Goal: Task Accomplishment & Management: Manage account settings

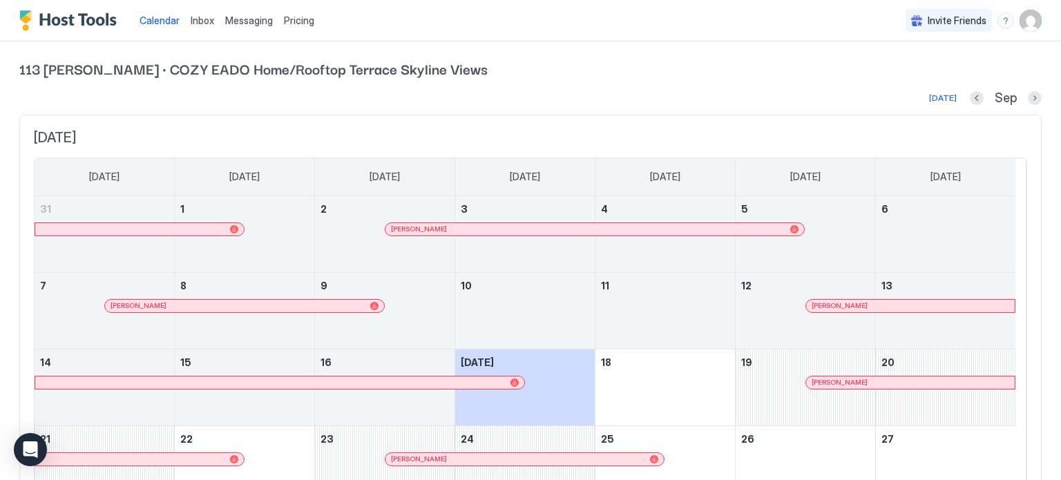
click at [250, 19] on span "Messaging" at bounding box center [249, 21] width 48 height 12
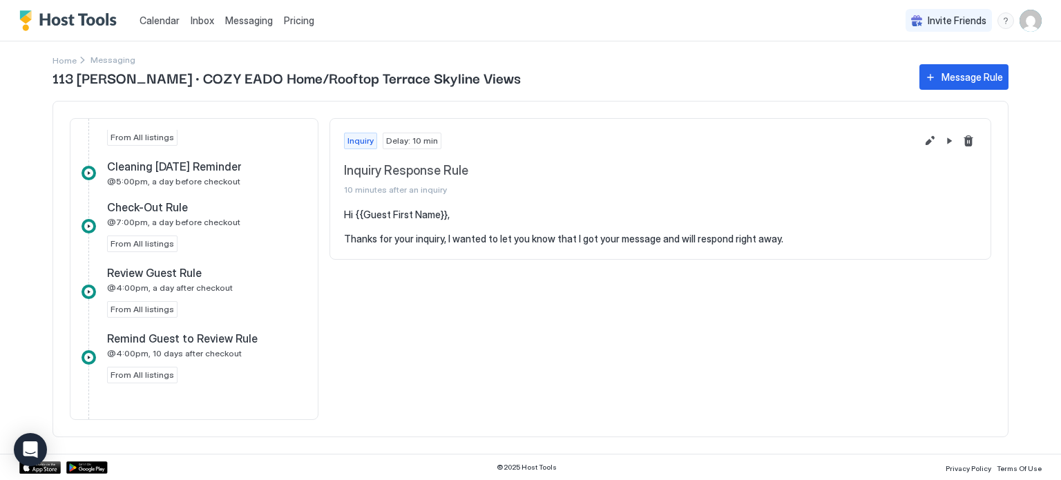
scroll to position [778, 0]
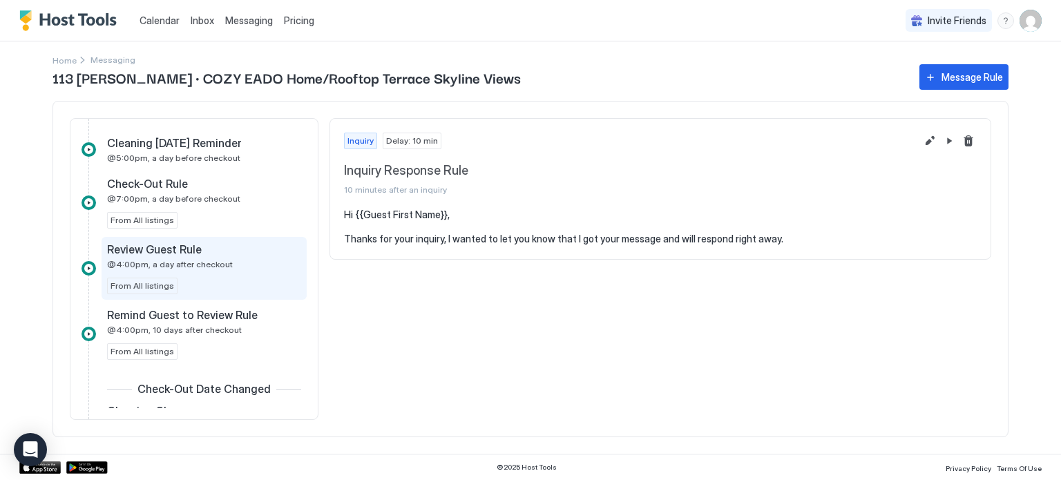
click at [210, 248] on div "Review Guest Rule" at bounding box center [194, 250] width 175 height 14
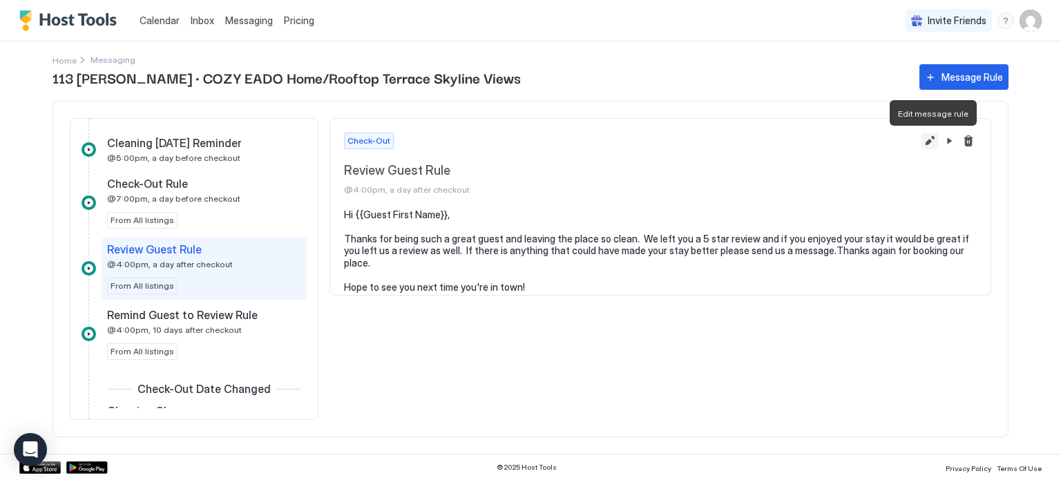
click at [934, 143] on button "Edit message rule" at bounding box center [930, 141] width 17 height 17
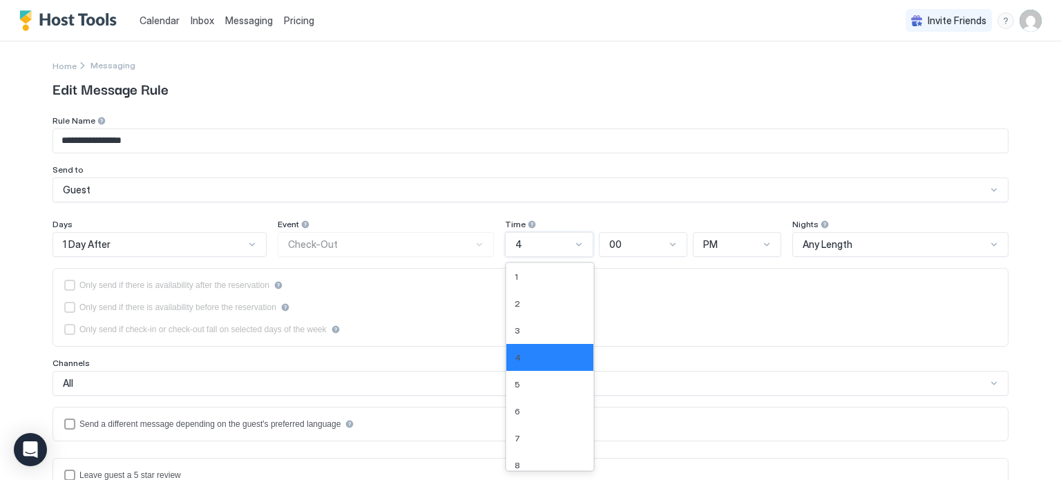
click at [564, 242] on div "4" at bounding box center [543, 244] width 56 height 12
click at [531, 381] on div "5" at bounding box center [550, 384] width 70 height 10
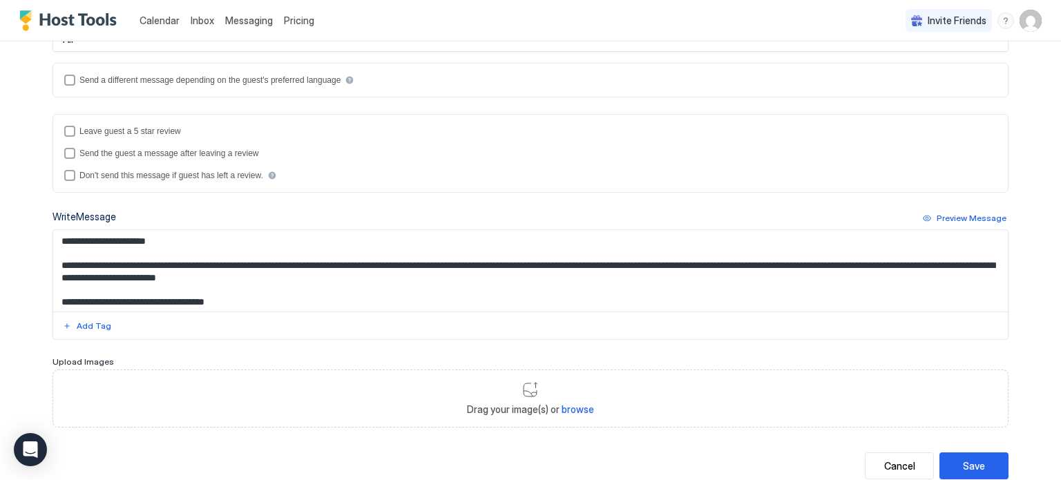
scroll to position [381, 0]
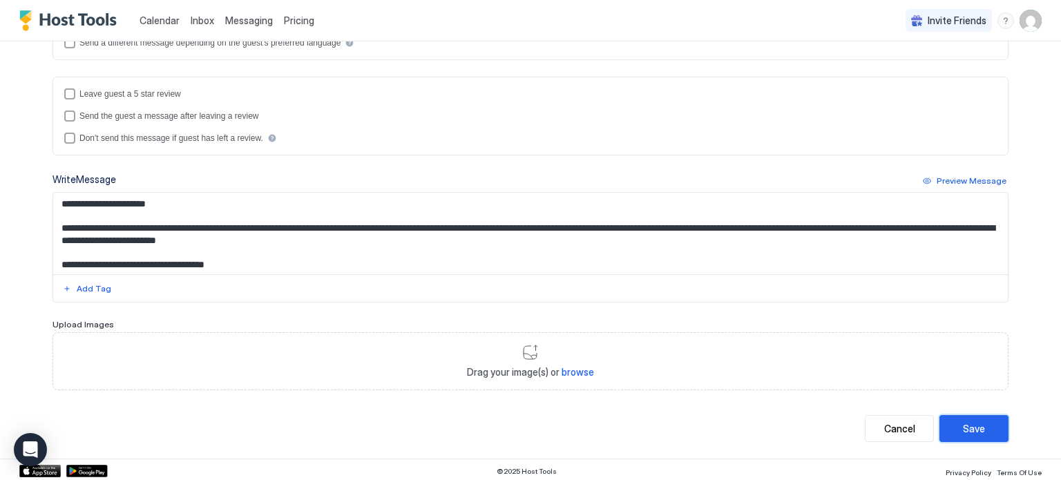
click at [969, 422] on div "Save" at bounding box center [974, 428] width 22 height 15
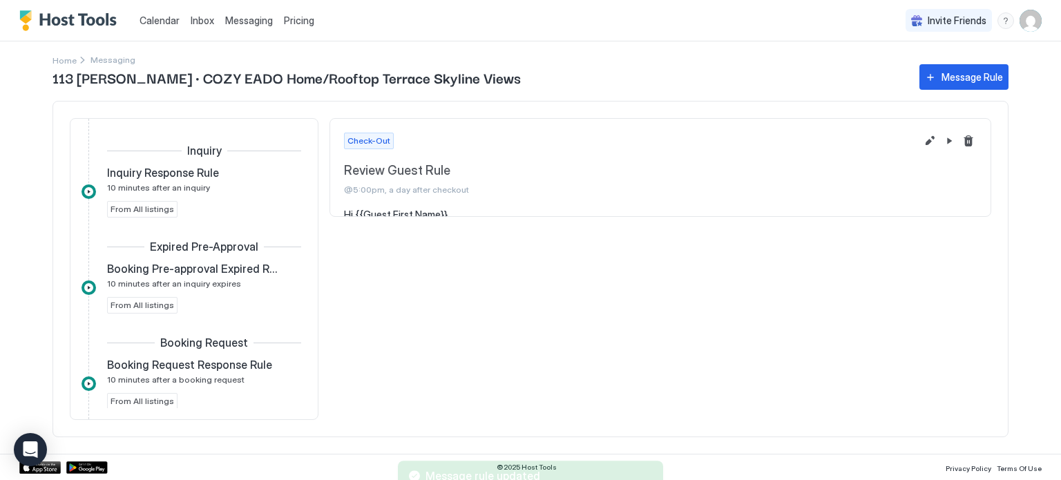
scroll to position [774, 0]
